Goal: Find specific page/section: Find specific page/section

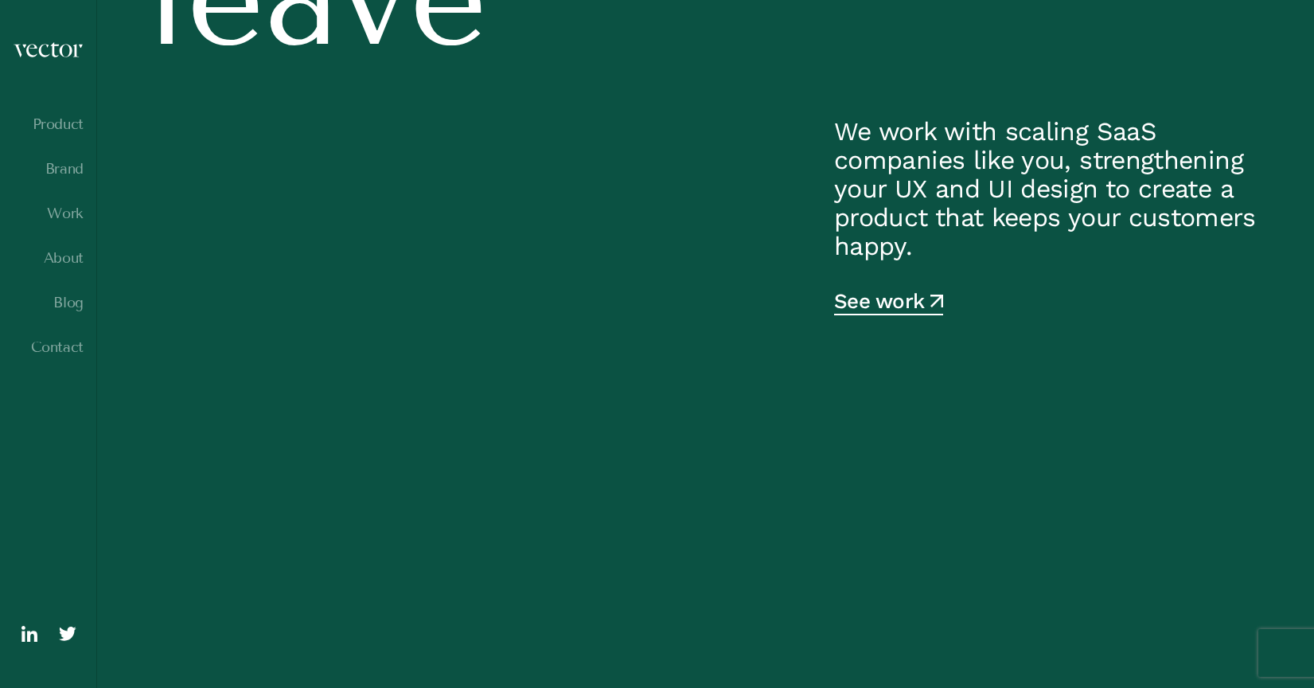
scroll to position [596, 0]
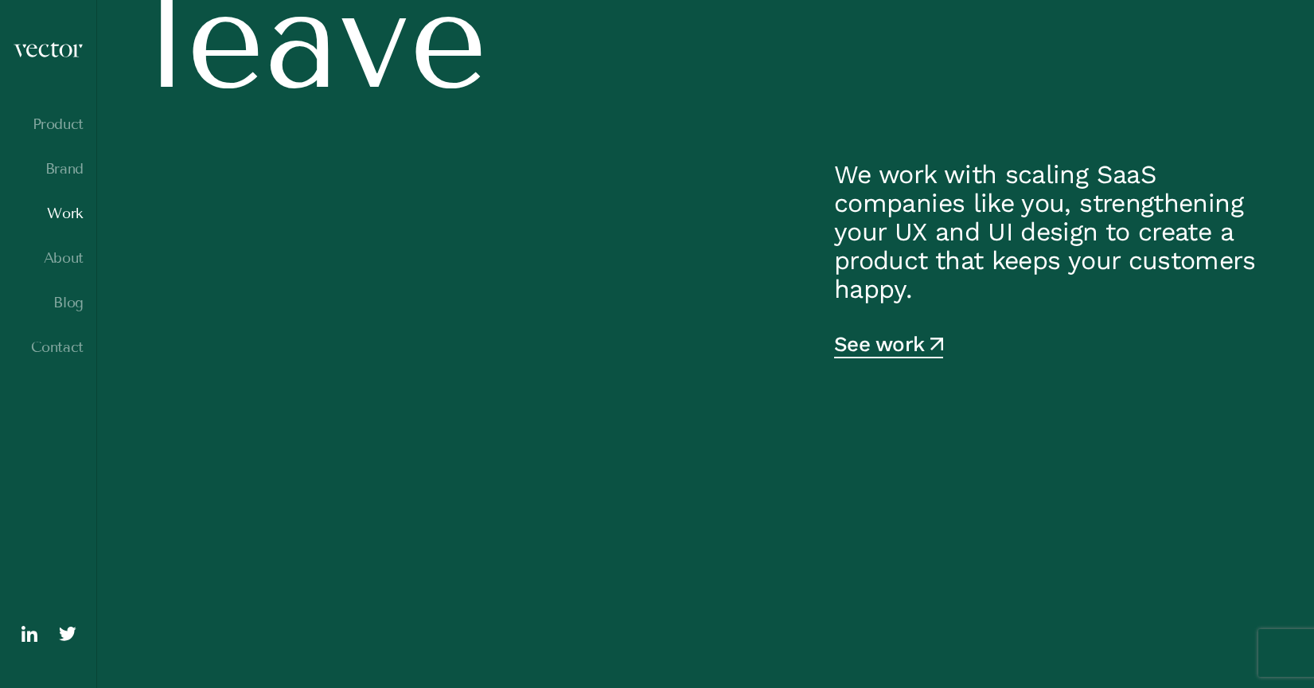
click at [68, 212] on link "Work" at bounding box center [48, 213] width 71 height 16
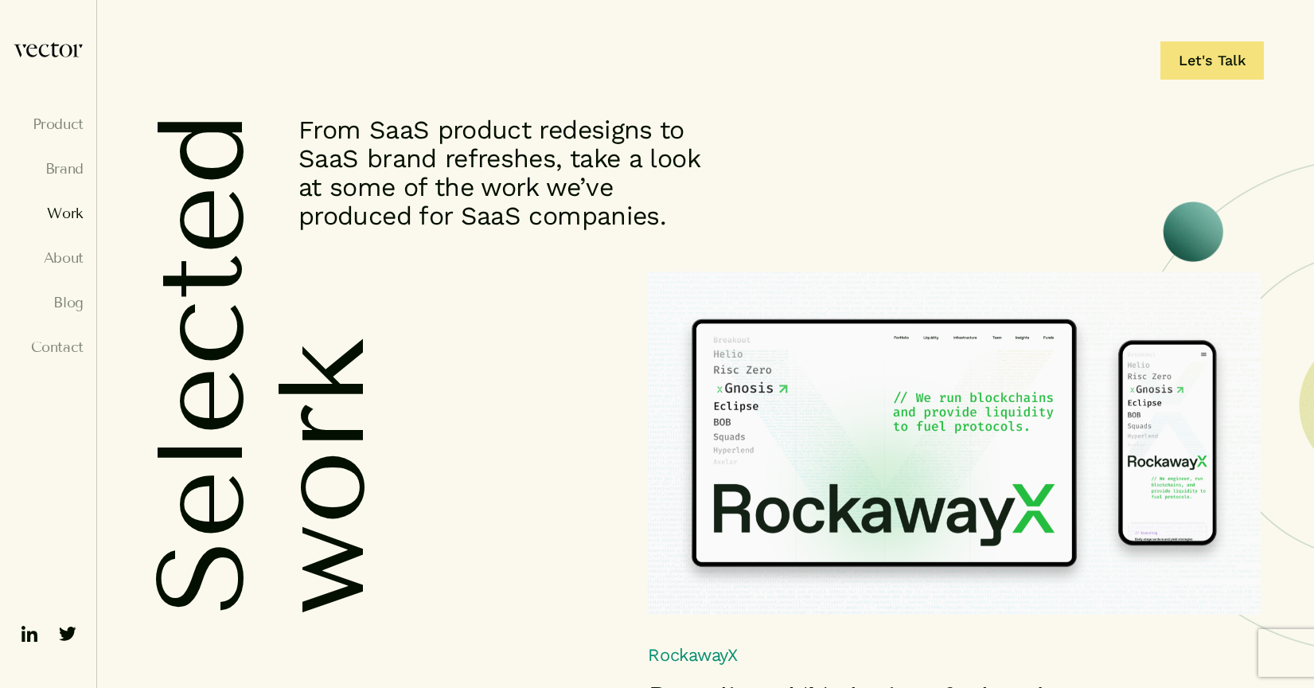
click at [831, 360] on img at bounding box center [954, 442] width 613 height 343
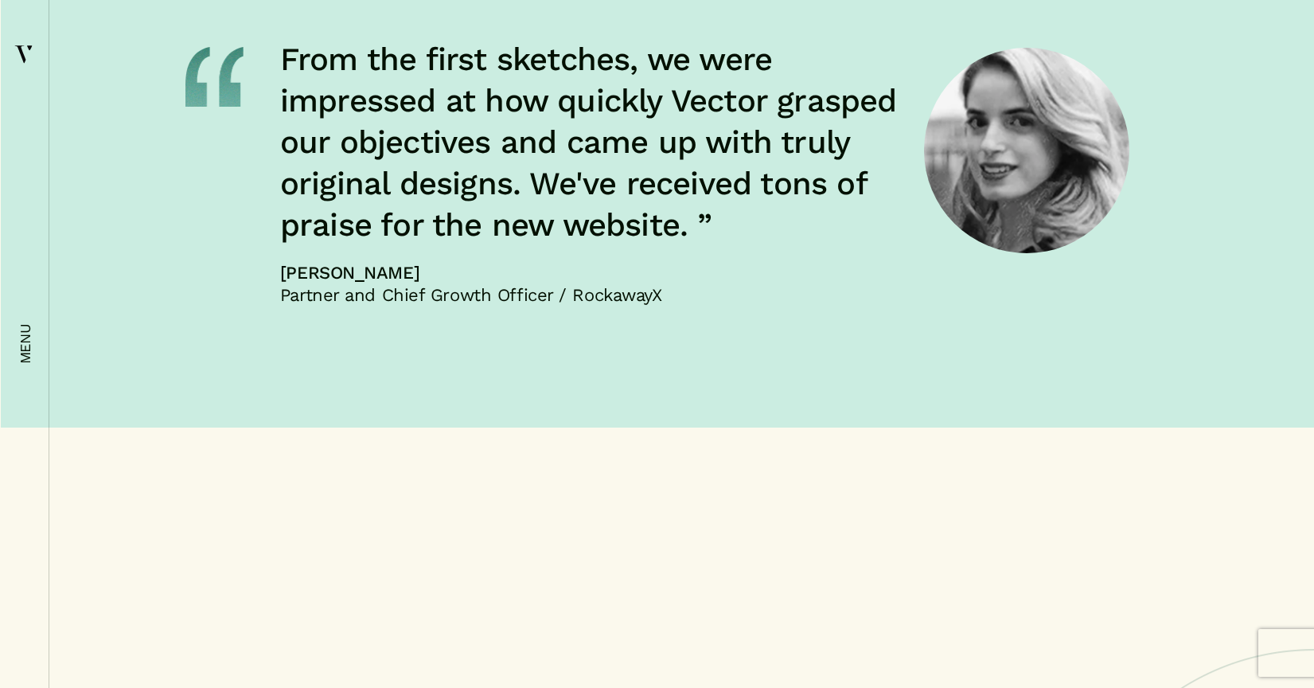
scroll to position [11595, 0]
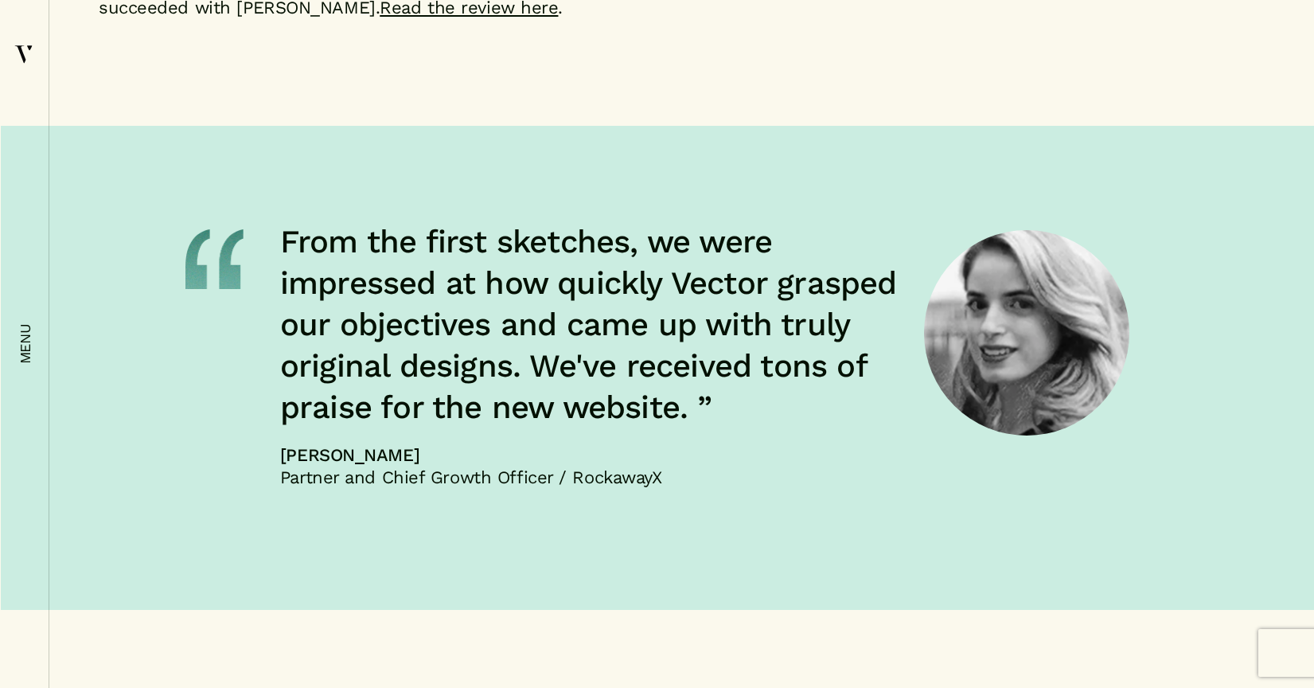
scroll to position [7568, 0]
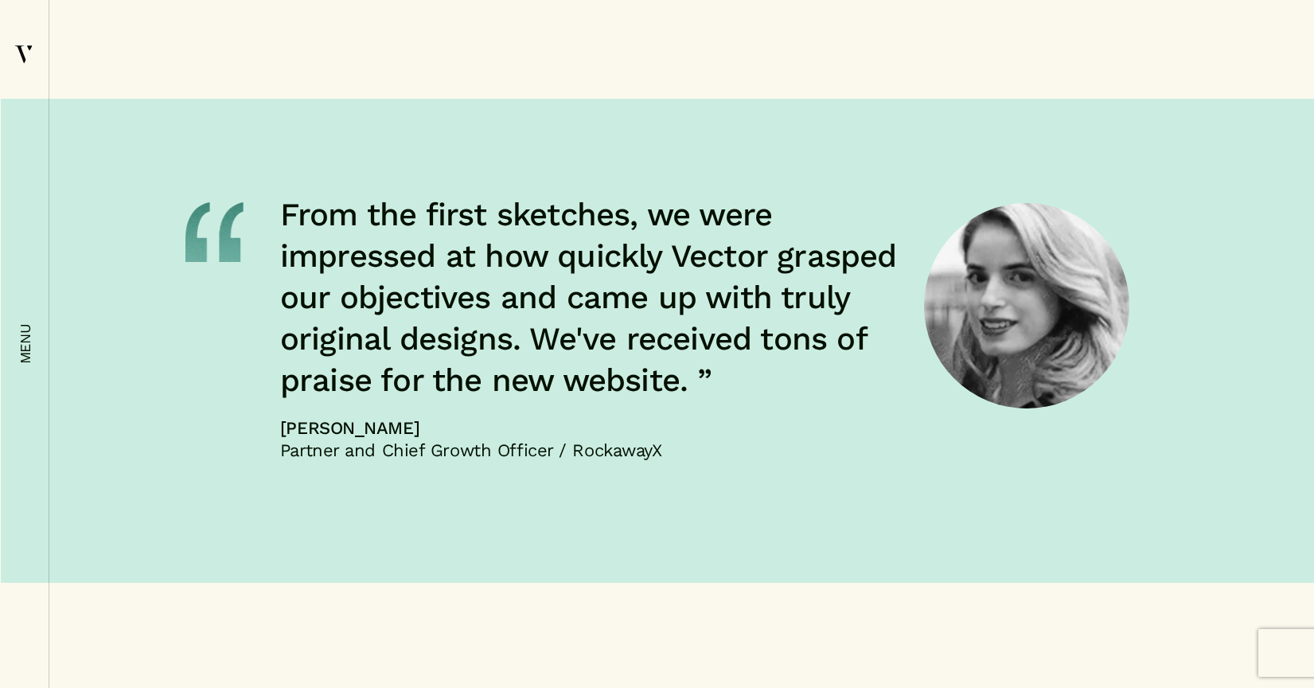
scroll to position [7569, 0]
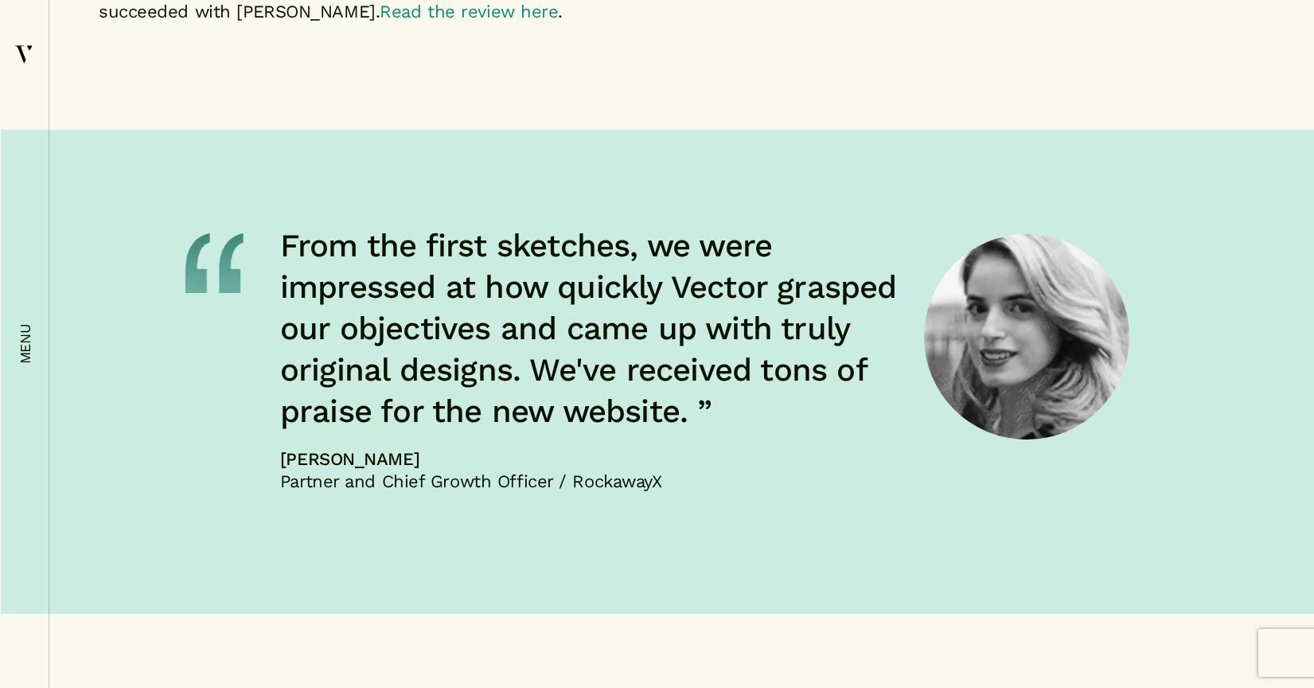
click at [400, 21] on link "Read the review here" at bounding box center [469, 12] width 178 height 20
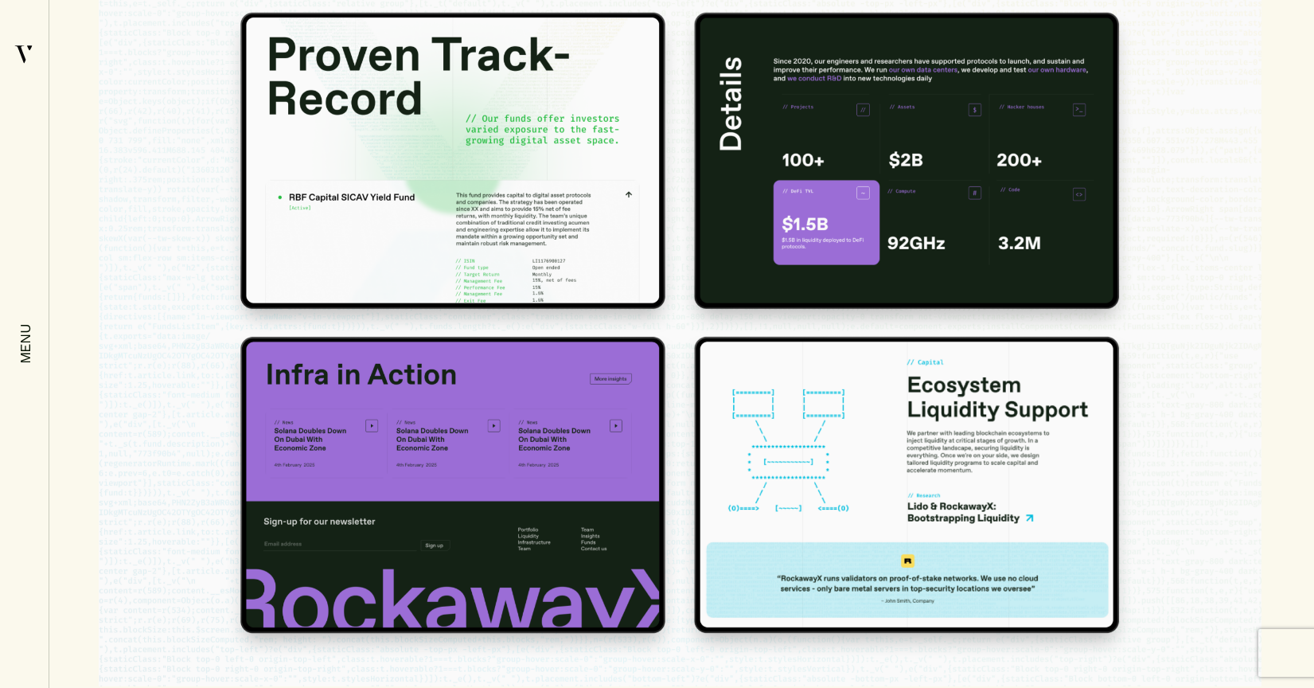
scroll to position [4296, 0]
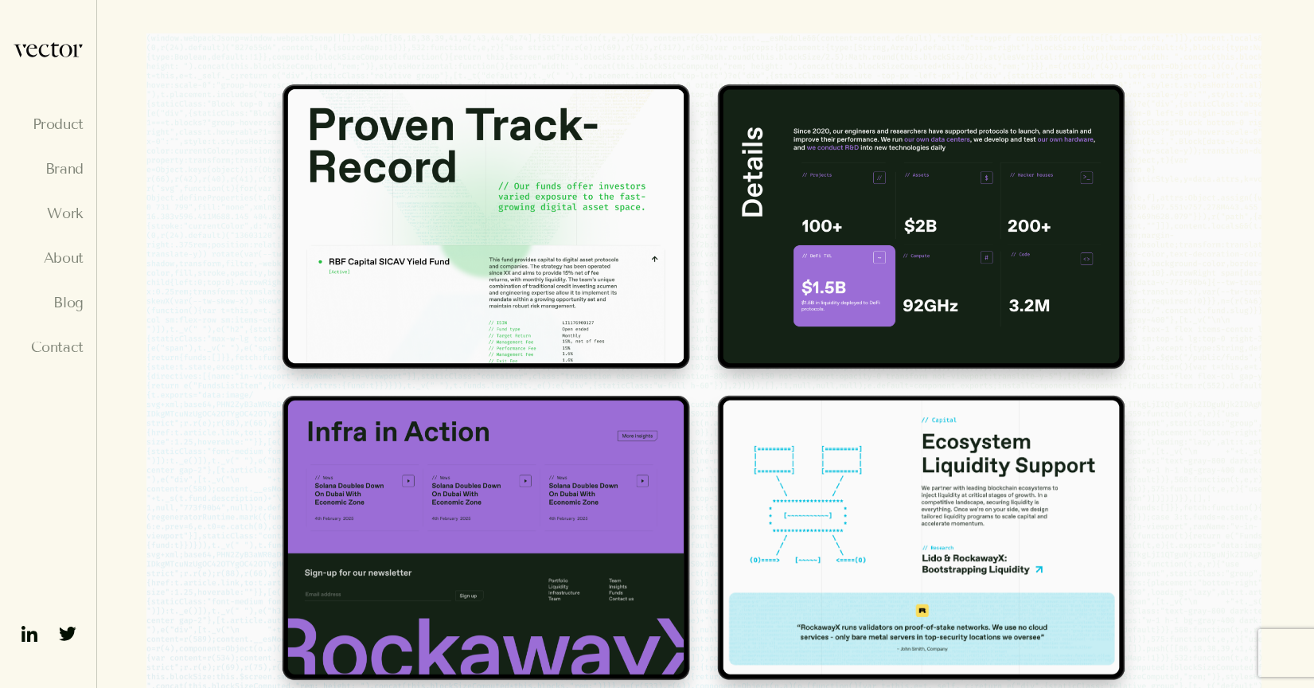
click at [20, 56] on img at bounding box center [24, 52] width 20 height 23
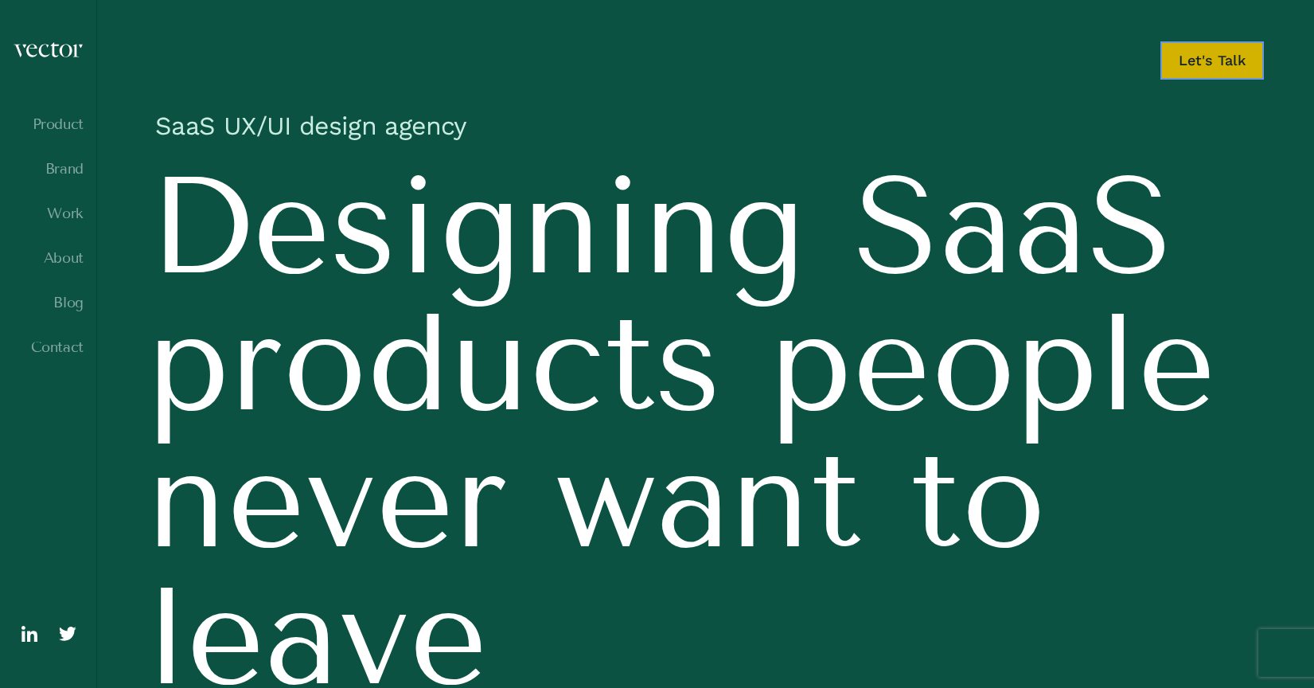
click at [1198, 62] on link "Let's Talk" at bounding box center [1211, 60] width 103 height 38
